Goal: Task Accomplishment & Management: Use online tool/utility

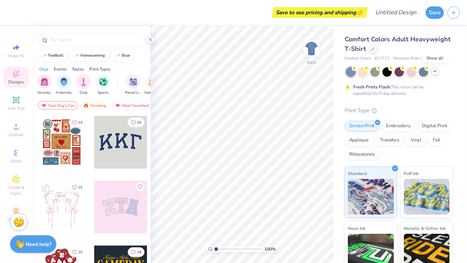
click at [434, 73] on icon at bounding box center [435, 71] width 6 height 6
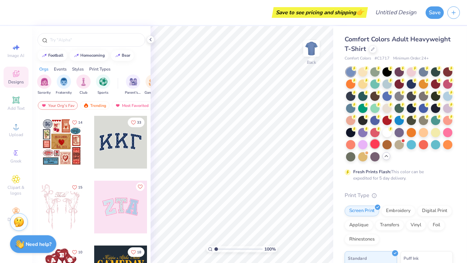
click at [370, 149] on div at bounding box center [374, 143] width 9 height 9
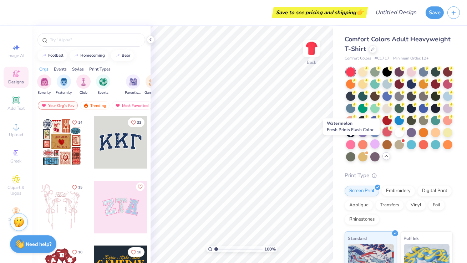
click at [382, 137] on div at bounding box center [386, 131] width 9 height 9
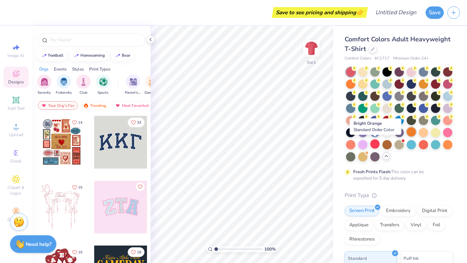
click at [406, 137] on div at bounding box center [410, 131] width 9 height 9
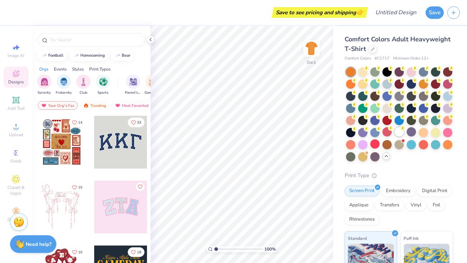
click at [394, 137] on div at bounding box center [398, 131] width 9 height 9
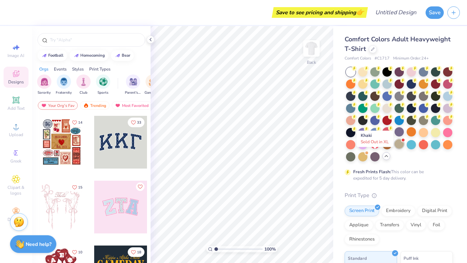
click at [394, 149] on div at bounding box center [398, 143] width 9 height 9
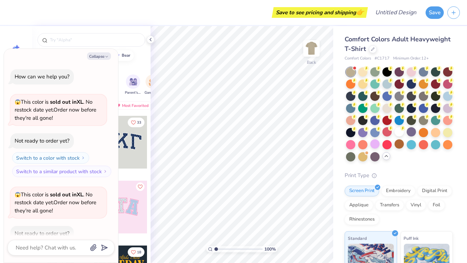
scroll to position [39, 0]
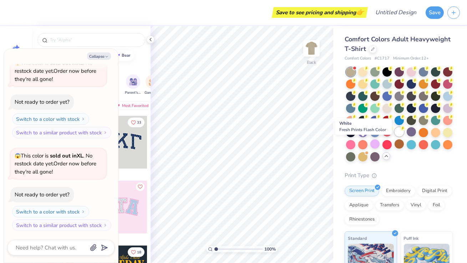
click at [394, 137] on div at bounding box center [398, 131] width 9 height 9
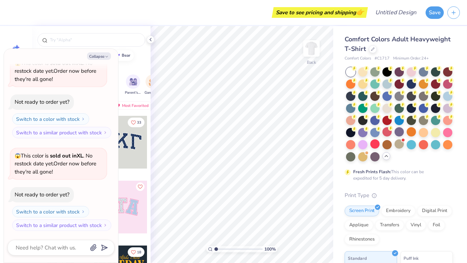
click at [369, 140] on div at bounding box center [399, 114] width 107 height 94
click at [355, 135] on div at bounding box center [350, 131] width 9 height 9
click at [384, 69] on div at bounding box center [386, 71] width 9 height 9
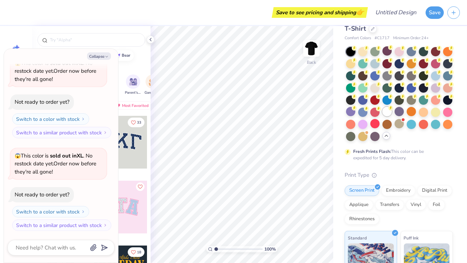
scroll to position [19, 0]
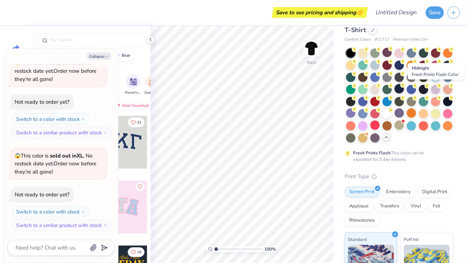
click at [404, 87] on div at bounding box center [398, 88] width 9 height 9
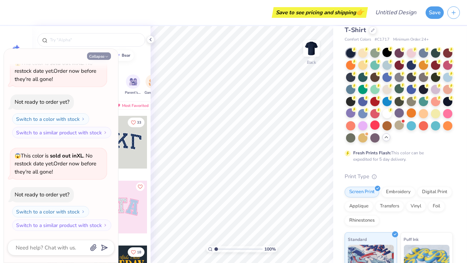
click at [96, 58] on button "Collapse" at bounding box center [99, 55] width 24 height 7
type textarea "x"
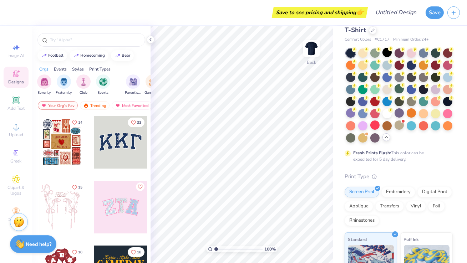
scroll to position [0, 0]
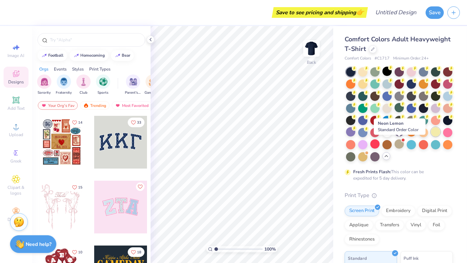
click at [431, 137] on div at bounding box center [435, 131] width 9 height 9
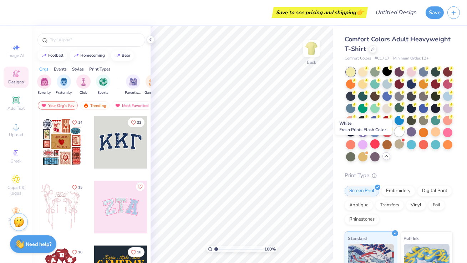
click at [394, 137] on div at bounding box center [398, 131] width 9 height 9
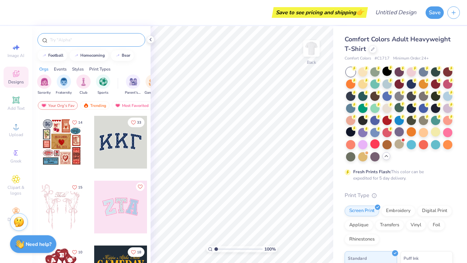
click at [113, 43] on div at bounding box center [91, 40] width 108 height 14
click at [112, 38] on input "text" at bounding box center [94, 39] width 91 height 7
type input "football"
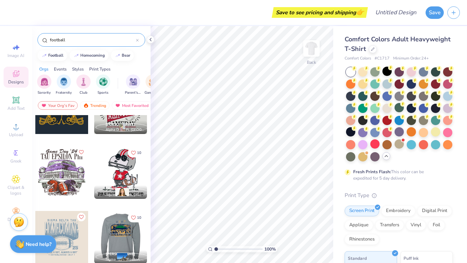
scroll to position [35, 0]
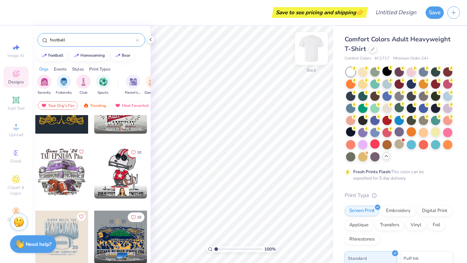
click at [312, 43] on img at bounding box center [311, 48] width 29 height 29
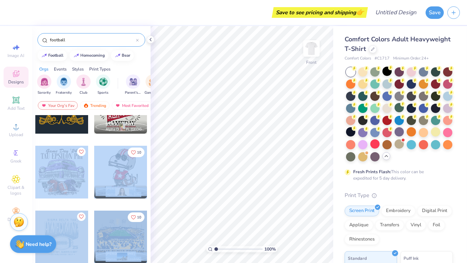
click at [226, 127] on div "Save to see pricing and shipping 👉 Design Title Save Image AI Designs Add Text …" at bounding box center [233, 131] width 467 height 263
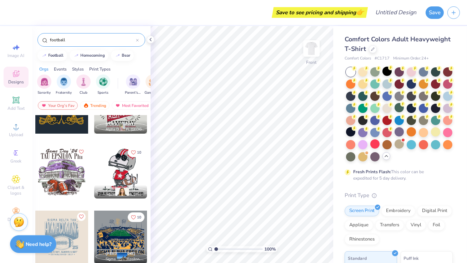
click at [60, 183] on div at bounding box center [61, 172] width 53 height 53
type input "7.12"
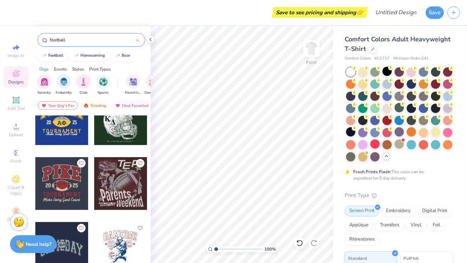
scroll to position [478, 0]
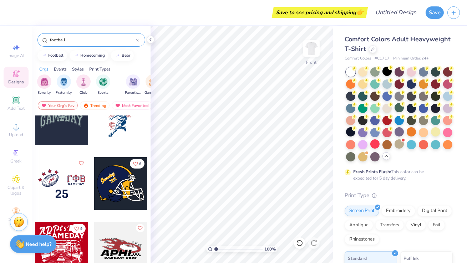
click at [101, 37] on input "football" at bounding box center [92, 39] width 87 height 7
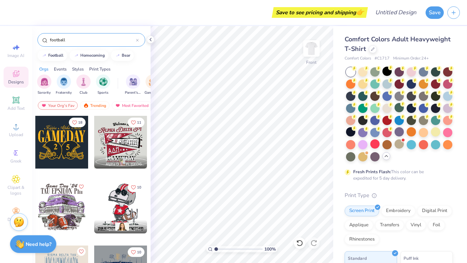
click at [101, 37] on input "football" at bounding box center [92, 39] width 87 height 7
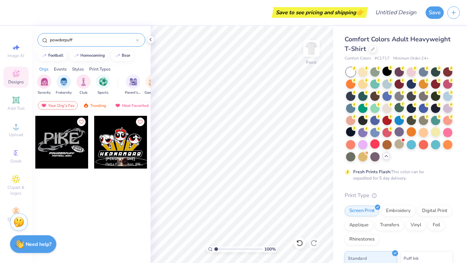
type input "powderpuff"
click at [61, 150] on div at bounding box center [61, 142] width 53 height 53
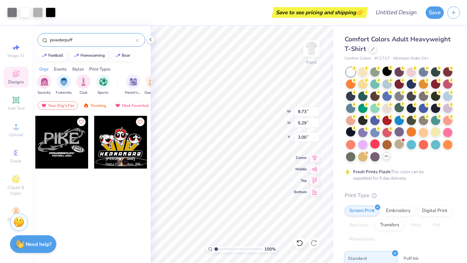
type input "5.29"
type input "3.53"
type input "14.43"
type input "8.75"
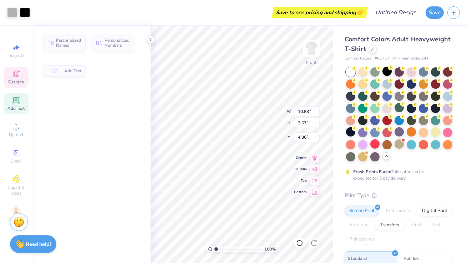
type input "10.83"
type input "3.67"
type input "4.86"
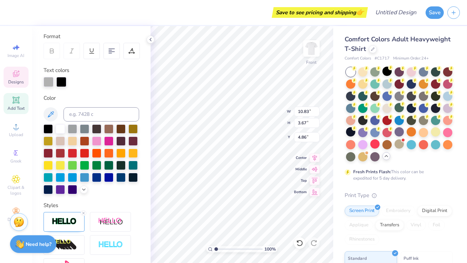
scroll to position [105, 0]
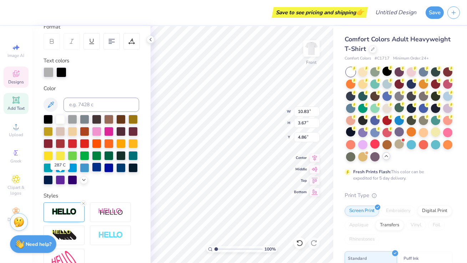
click at [92, 172] on div at bounding box center [96, 167] width 9 height 9
drag, startPoint x: 46, startPoint y: 119, endPoint x: 122, endPoint y: 63, distance: 93.9
click at [46, 119] on div at bounding box center [47, 119] width 9 height 9
click at [300, 244] on icon at bounding box center [299, 243] width 7 height 7
type input "14.21"
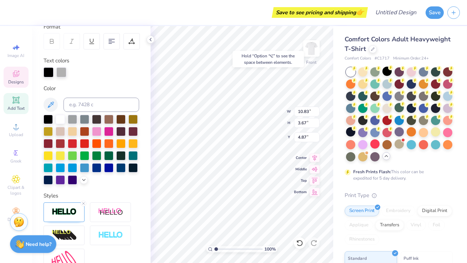
type input "7.05"
type input "3.67"
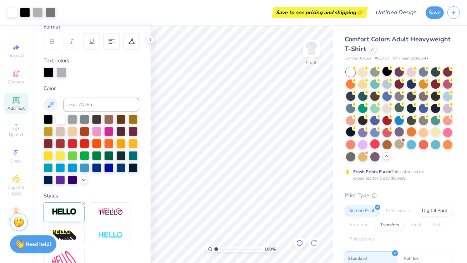
click at [303, 245] on div at bounding box center [299, 242] width 11 height 11
click at [300, 244] on icon at bounding box center [299, 243] width 7 height 7
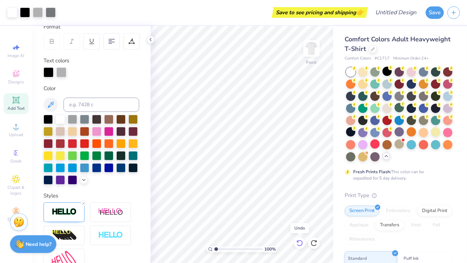
click at [300, 244] on icon at bounding box center [299, 243] width 7 height 7
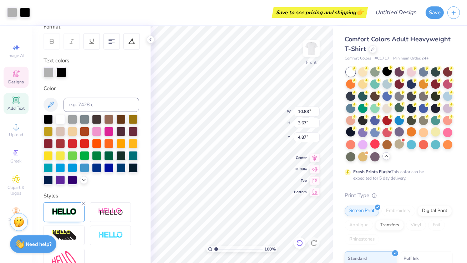
type input "10.83"
type input "3.67"
type input "4.87"
type textarea "PANHEL"
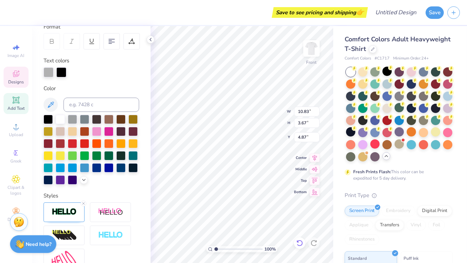
scroll to position [5, 1]
type input "12.60"
type input "2.41"
type input "5.32"
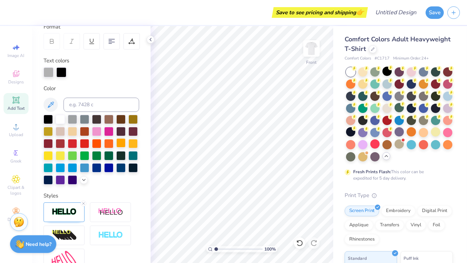
scroll to position [0, 0]
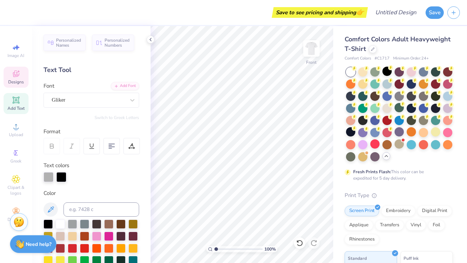
click at [18, 67] on div "Designs" at bounding box center [16, 77] width 25 height 21
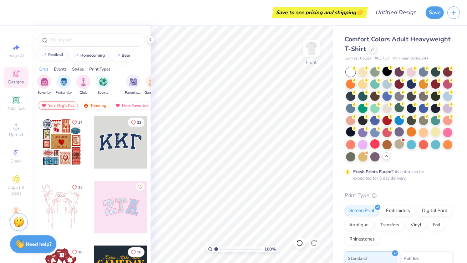
click at [59, 58] on button "football" at bounding box center [52, 55] width 30 height 11
type input "football"
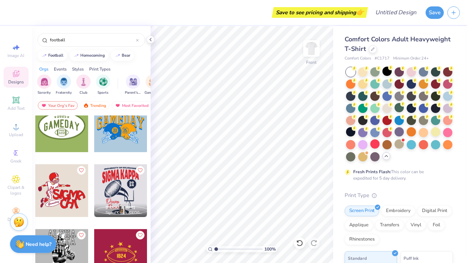
scroll to position [666, 0]
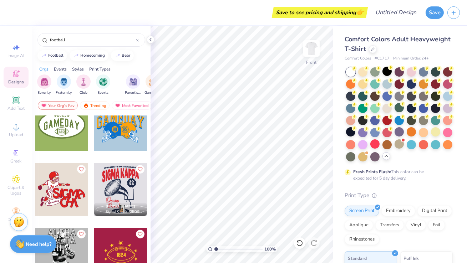
click at [62, 201] on div at bounding box center [61, 189] width 53 height 53
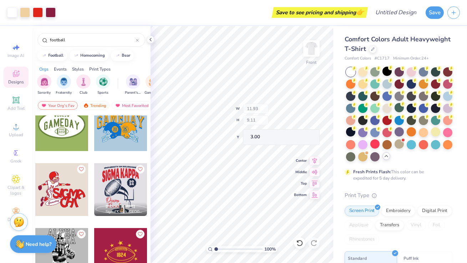
type input "1.17"
type input "2.38"
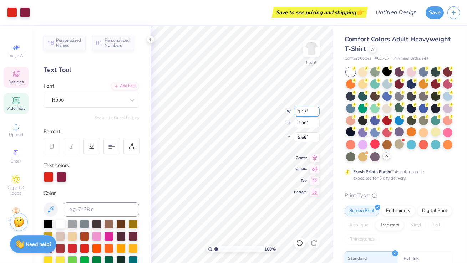
type input "9.77"
type input "1.96"
type input "2.44"
type input "7.41"
click at [275, 122] on div "100 % Front W 1.96 1.96 " H 2.44 2.44 " Y 7.41 7.41 " Center Middle Top Bottom" at bounding box center [241, 144] width 183 height 237
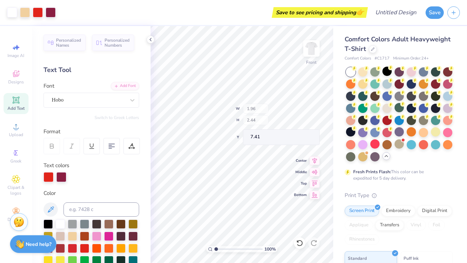
type input "2.22"
type input "2.64"
type input "9.50"
click at [75, 47] on div "Personalized Names" at bounding box center [64, 42] width 42 height 16
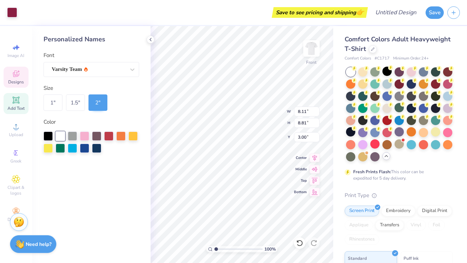
type input "1.96"
type input "2.44"
type input "7.32"
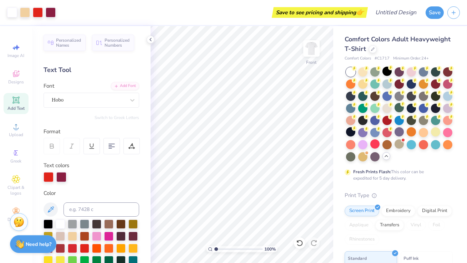
click at [18, 96] on icon at bounding box center [16, 100] width 9 height 9
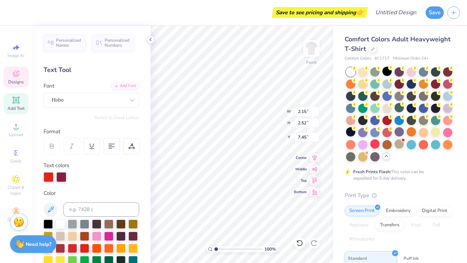
type input "1.75"
type input "2.60"
type input "7.32"
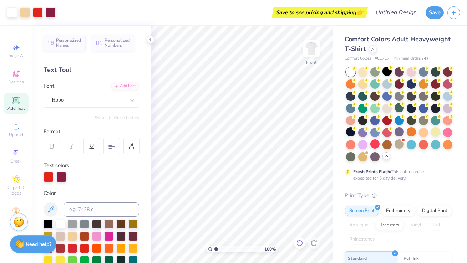
click at [301, 245] on icon at bounding box center [299, 243] width 6 height 6
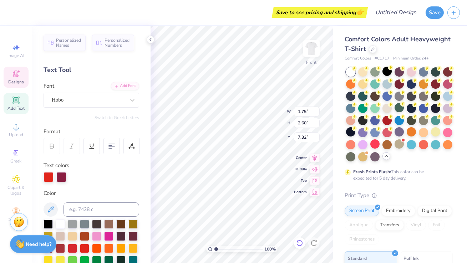
scroll to position [5, 1]
type textarea "S"
type textarea "P"
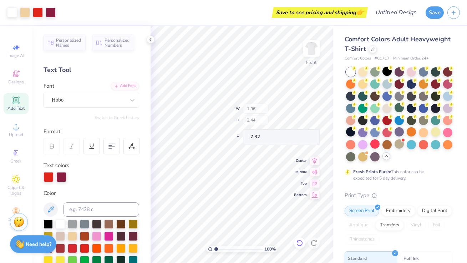
type input "1.96"
type input "2.44"
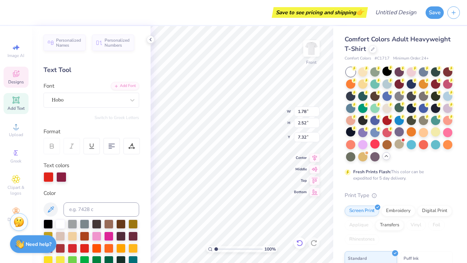
type input "7.32"
type input "1.96"
type input "2.44"
type input "1.78"
type input "2.52"
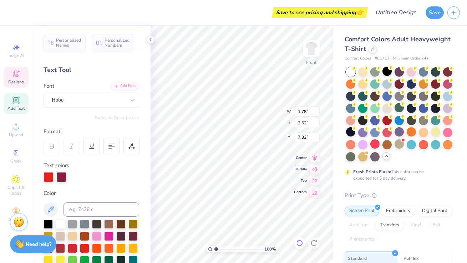
type input "1.09"
type input "2.37"
type input "7.32"
click at [299, 241] on icon at bounding box center [299, 243] width 7 height 7
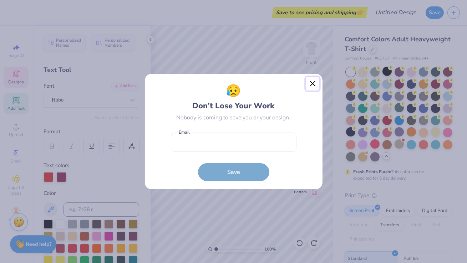
click at [310, 80] on button "Close" at bounding box center [313, 84] width 14 height 14
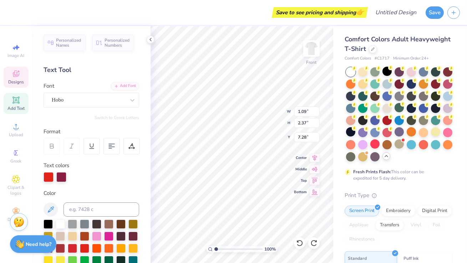
type textarea "I"
type textarea "A"
type input "2.15"
type input "2.52"
type input "7.45"
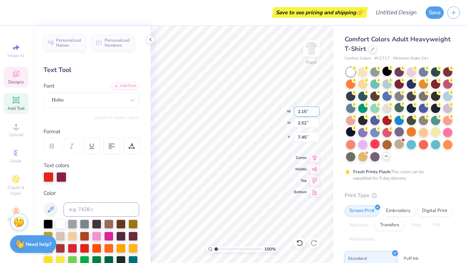
type input "2.40"
type input "2.50"
type input "7.32"
type input "1.96"
type input "2.44"
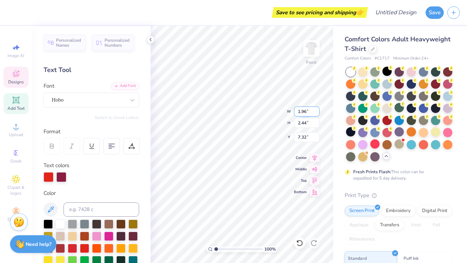
type input "2.04"
type input "2.48"
type input "7.28"
type input "1.96"
type input "2.44"
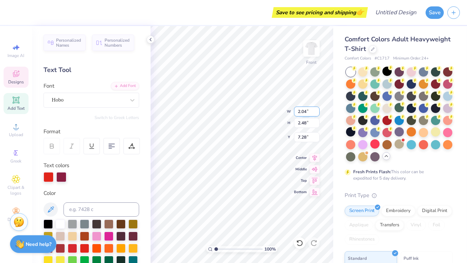
type input "7.32"
type input "1.78"
type input "2.52"
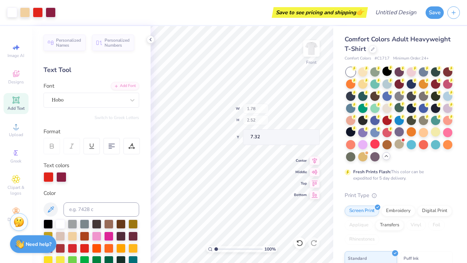
type input "8.11"
type input "8.81"
type input "3.00"
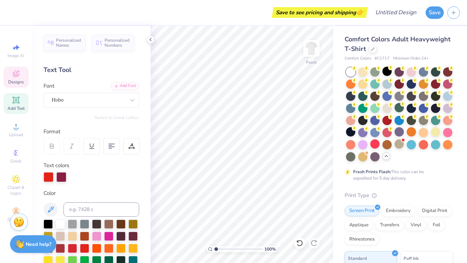
click at [18, 80] on span "Designs" at bounding box center [16, 82] width 16 height 6
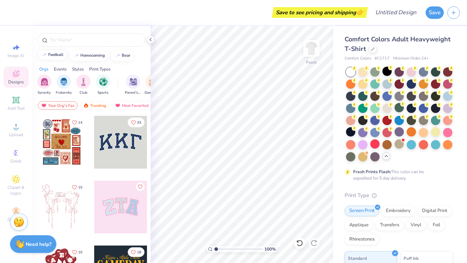
click at [58, 54] on div "football" at bounding box center [55, 55] width 15 height 4
type input "football"
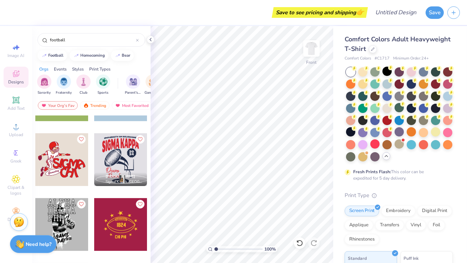
scroll to position [697, 0]
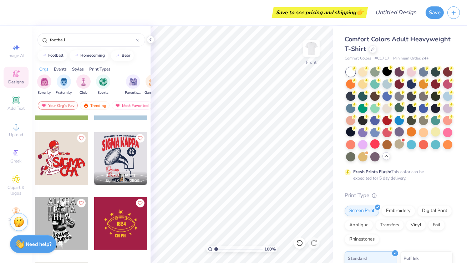
click at [114, 160] on div at bounding box center [120, 158] width 53 height 53
type input "9.30"
type input "0.81"
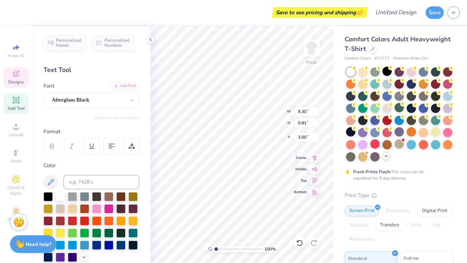
scroll to position [5, 1]
type textarea "U"
type textarea "[GEOGRAPHIC_DATA]"
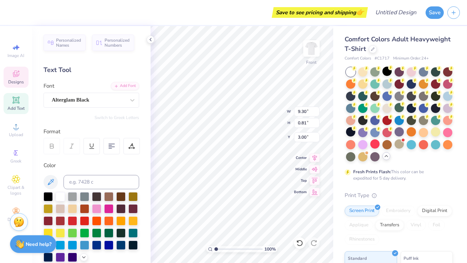
click at [334, 55] on div "Comfort Colors Adult Heavyweight T-Shirt Comfort Colors # C1717 Minimum Order: …" at bounding box center [400, 219] width 134 height 386
click at [335, 54] on div "Comfort Colors Adult Heavyweight T-Shirt Comfort Colors # C1717 Minimum Order: …" at bounding box center [400, 219] width 134 height 386
type textarea "S"
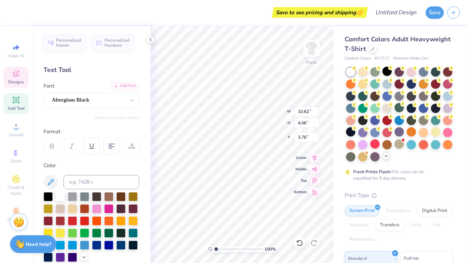
type textarea "PANHELLENIC"
click at [252, 119] on div "100 % Front W 1.34 1.34 " H 0.64 0.64 " Y 7.20 7.20 " Center Middle Top Bottom" at bounding box center [241, 144] width 183 height 237
type input "5.08"
type input "6.36"
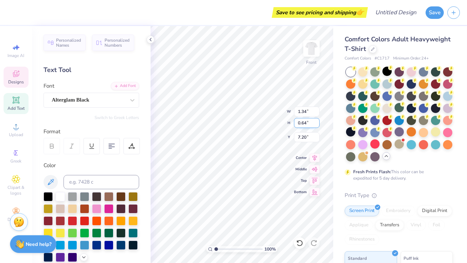
type input "8.83"
type input "5.17"
type input "1.36"
type input "15.35"
click at [277, 119] on div "100 % Front W 6.93 6.93 " H 0.70 0.70 " Y 3.05 3.05 " Center Middle Top Bottom" at bounding box center [241, 144] width 183 height 237
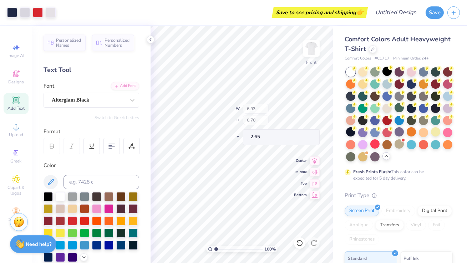
type input "2.65"
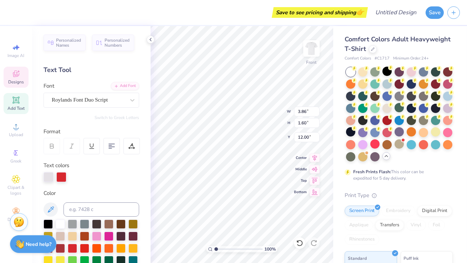
scroll to position [5, 1]
type textarea "D"
type textarea "Powder"
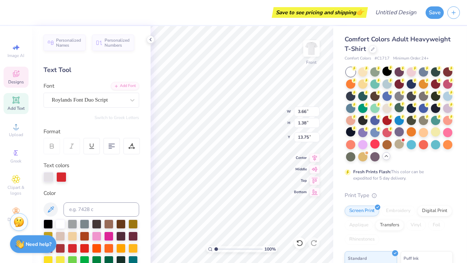
type input "3.66"
type input "1.38"
type input "13.75"
type textarea "B"
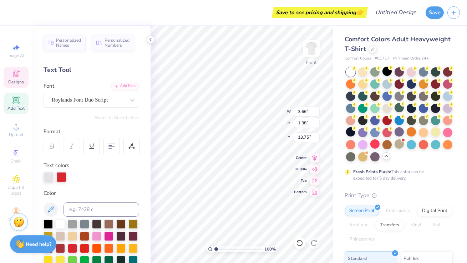
type textarea "Puff"
click at [339, 164] on div "Comfort Colors Adult Heavyweight T-Shirt Comfort Colors # C1717 Minimum Order: …" at bounding box center [400, 219] width 134 height 386
click at [340, 164] on div "Comfort Colors Adult Heavyweight T-Shirt Comfort Colors # C1717 Minimum Order: …" at bounding box center [400, 219] width 134 height 386
type input "5.17"
type input "1.36"
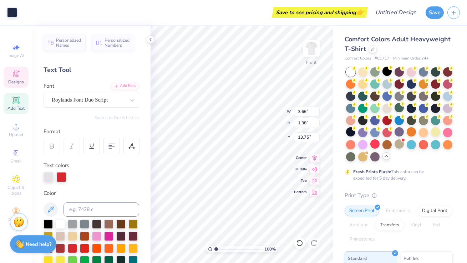
type input "15.35"
type input "1.33"
type input "0.63"
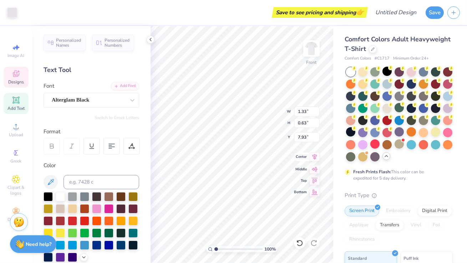
type input "7.83"
type textarea "25"
click at [338, 174] on div "Comfort Colors Adult Heavyweight T-Shirt Comfort Colors # C1717 Minimum Order: …" at bounding box center [400, 219] width 134 height 386
type input "15.50"
type input "10.71"
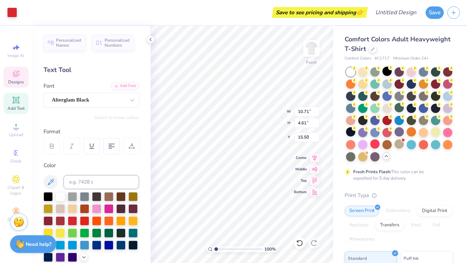
type input "4.61"
type input "3.29"
drag, startPoint x: 119, startPoint y: 210, endPoint x: 113, endPoint y: 209, distance: 6.1
click at [113, 210] on div at bounding box center [108, 208] width 9 height 9
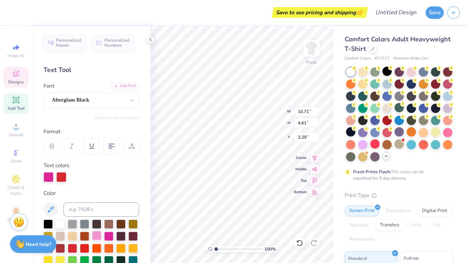
click at [101, 238] on div at bounding box center [96, 235] width 9 height 9
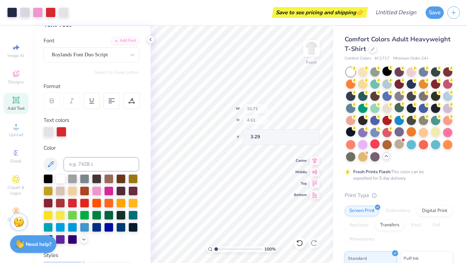
type input "5.81"
type input "1.60"
type input "11.90"
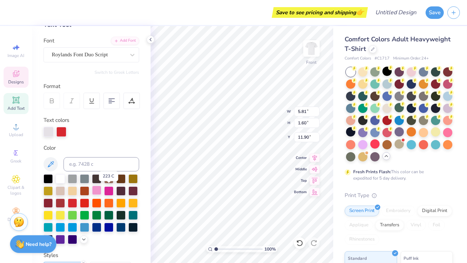
click at [101, 189] on div at bounding box center [96, 190] width 9 height 9
type input "3.19"
type input "1.92"
type input "13.49"
type input "5.81"
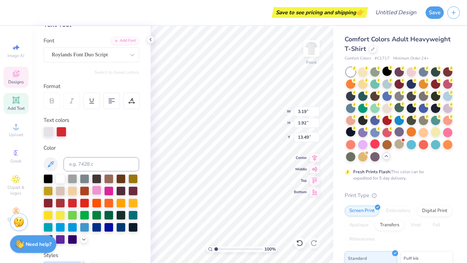
type input "1.60"
type input "11.90"
click at [101, 191] on div at bounding box center [96, 190] width 9 height 9
type input "3.19"
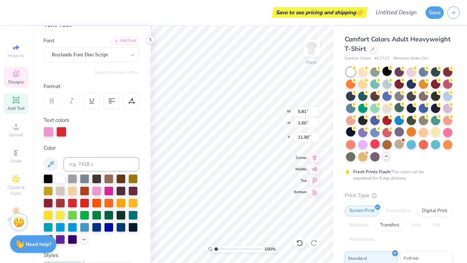
type input "1.92"
type input "13.49"
click at [62, 143] on div "Personalized Names Personalized Numbers Text Tool Add Font Font Roylands Font D…" at bounding box center [91, 144] width 118 height 237
click at [101, 193] on div at bounding box center [96, 190] width 9 height 9
click at [71, 130] on div at bounding box center [74, 131] width 10 height 10
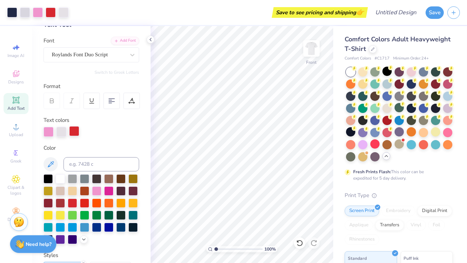
click at [75, 131] on div at bounding box center [74, 131] width 10 height 10
click at [75, 131] on div at bounding box center [74, 132] width 10 height 10
drag, startPoint x: 75, startPoint y: 131, endPoint x: 84, endPoint y: 158, distance: 28.3
click at [84, 158] on div "Personalized Names Personalized Numbers Text Tool Add Font Font Roylands Font D…" at bounding box center [91, 144] width 118 height 237
click at [79, 123] on div "Text colors" at bounding box center [91, 126] width 96 height 21
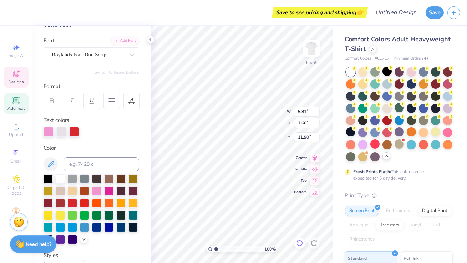
click at [301, 242] on icon at bounding box center [299, 243] width 7 height 7
click at [298, 242] on icon at bounding box center [297, 241] width 1 height 1
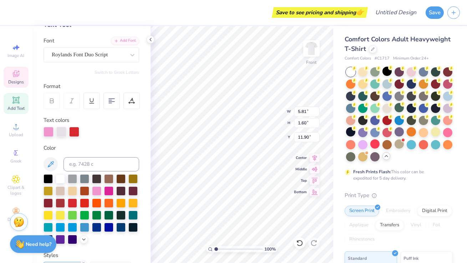
click at [298, 242] on icon at bounding box center [297, 241] width 1 height 1
click at [393, 200] on div "Print Type" at bounding box center [398, 195] width 108 height 8
click at [301, 245] on icon at bounding box center [299, 243] width 6 height 6
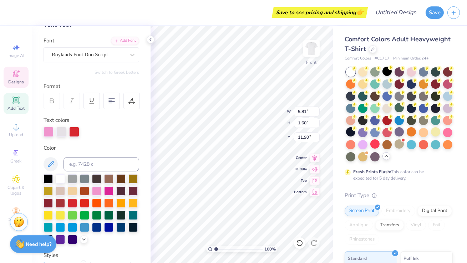
click at [301, 245] on icon at bounding box center [299, 243] width 6 height 6
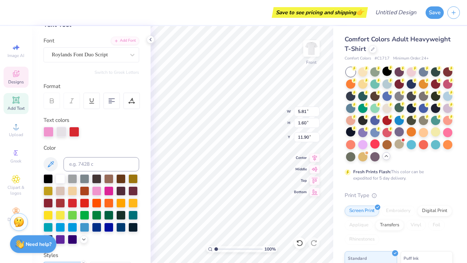
click at [301, 244] on icon at bounding box center [299, 243] width 7 height 7
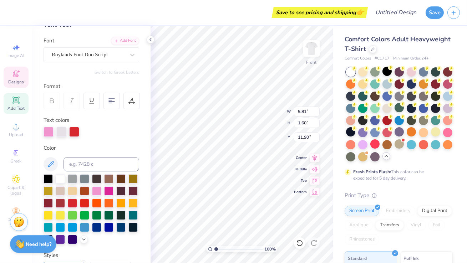
click at [301, 244] on icon at bounding box center [299, 243] width 7 height 7
click at [297, 240] on icon at bounding box center [299, 243] width 7 height 7
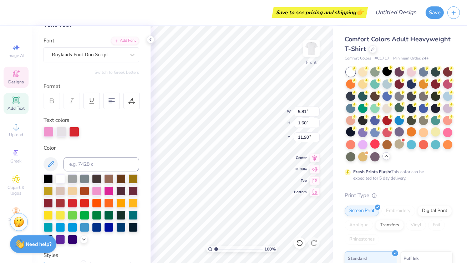
click at [297, 240] on icon at bounding box center [299, 243] width 7 height 7
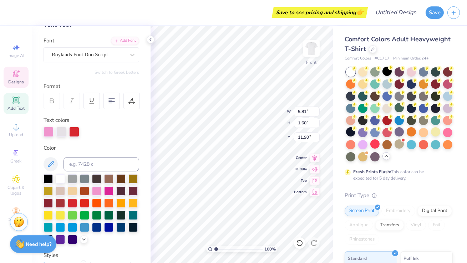
click at [297, 240] on icon at bounding box center [299, 243] width 7 height 7
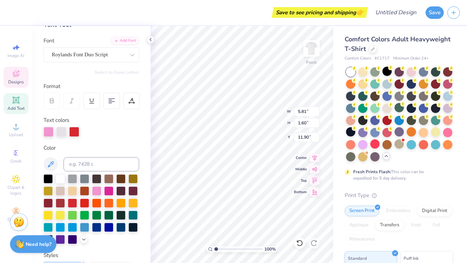
click at [297, 240] on icon at bounding box center [299, 243] width 7 height 7
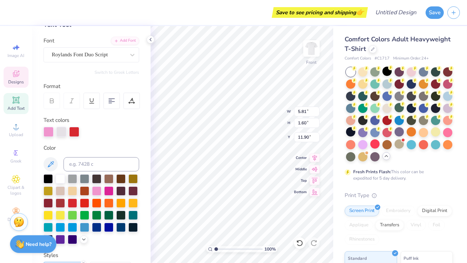
click at [297, 240] on icon at bounding box center [299, 243] width 7 height 7
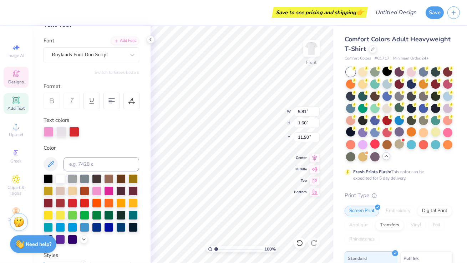
click at [297, 240] on icon at bounding box center [299, 243] width 7 height 7
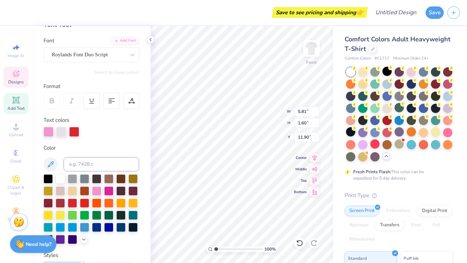
click at [297, 240] on icon at bounding box center [299, 243] width 7 height 7
click at [303, 244] on div at bounding box center [299, 242] width 11 height 11
click at [299, 240] on icon at bounding box center [299, 243] width 6 height 6
click at [46, 132] on div at bounding box center [48, 132] width 10 height 10
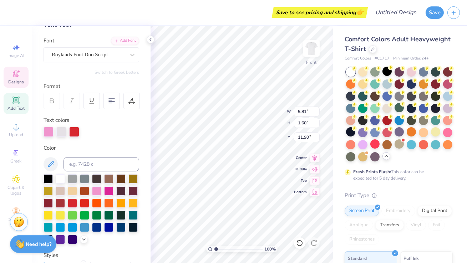
click at [59, 131] on div at bounding box center [61, 132] width 10 height 10
click at [47, 131] on div at bounding box center [48, 132] width 10 height 10
click at [60, 174] on div at bounding box center [60, 178] width 9 height 9
click at [298, 239] on div at bounding box center [299, 242] width 11 height 11
click at [317, 242] on div at bounding box center [313, 242] width 11 height 11
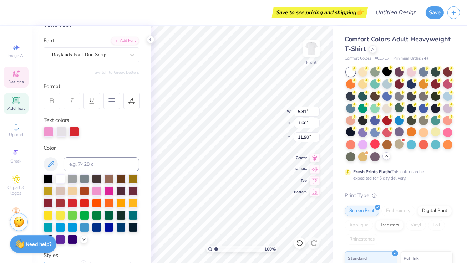
click at [300, 242] on icon at bounding box center [299, 243] width 7 height 7
click at [116, 196] on div at bounding box center [120, 190] width 9 height 9
click at [296, 243] on icon at bounding box center [299, 243] width 7 height 7
